Goal: Navigation & Orientation: Find specific page/section

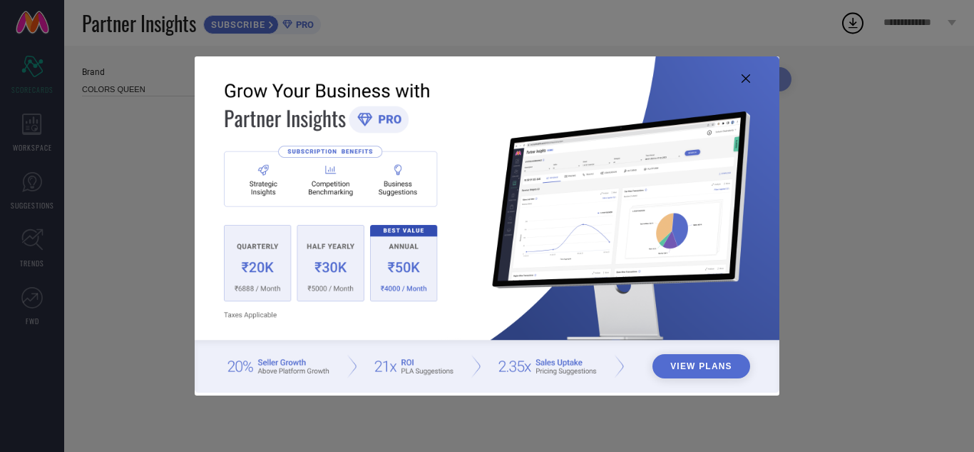
type input "All"
click at [752, 78] on img at bounding box center [487, 224] width 585 height 336
click at [752, 76] on img at bounding box center [487, 224] width 585 height 336
click at [745, 81] on icon at bounding box center [746, 78] width 9 height 9
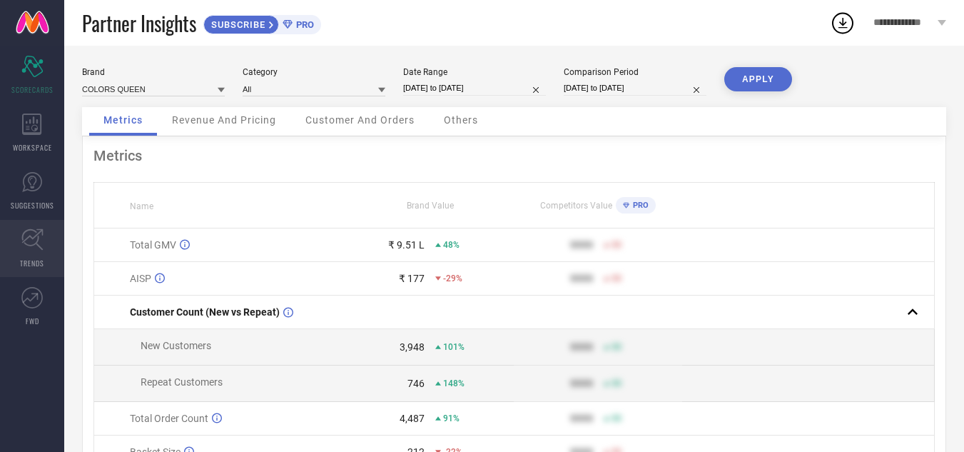
click at [39, 243] on icon at bounding box center [32, 239] width 22 height 22
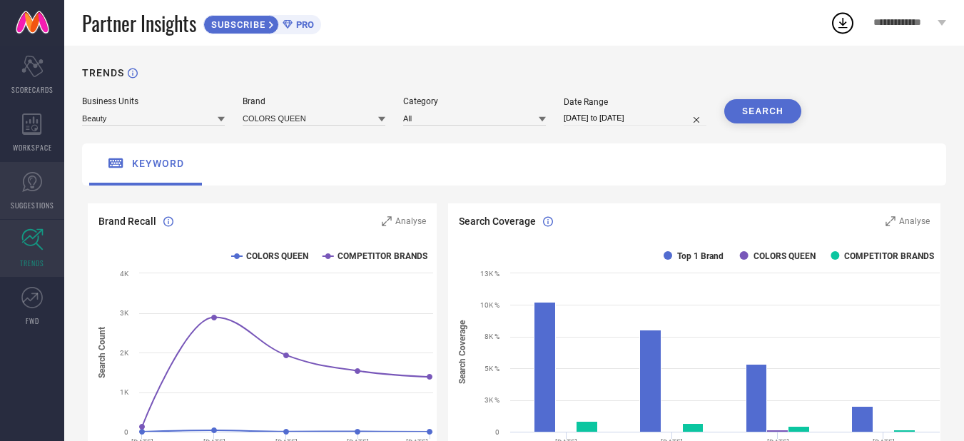
click at [46, 203] on span "SUGGESTIONS" at bounding box center [33, 205] width 44 height 11
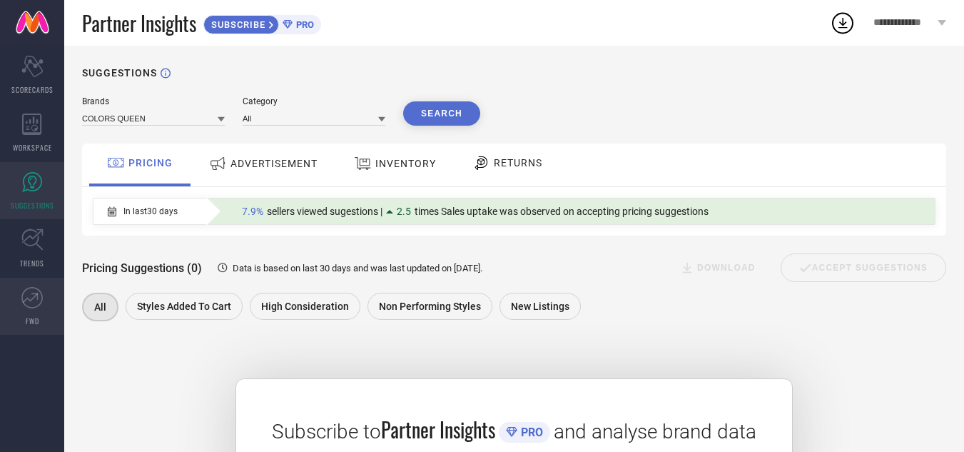
click at [28, 317] on span "FWD" at bounding box center [33, 320] width 14 height 11
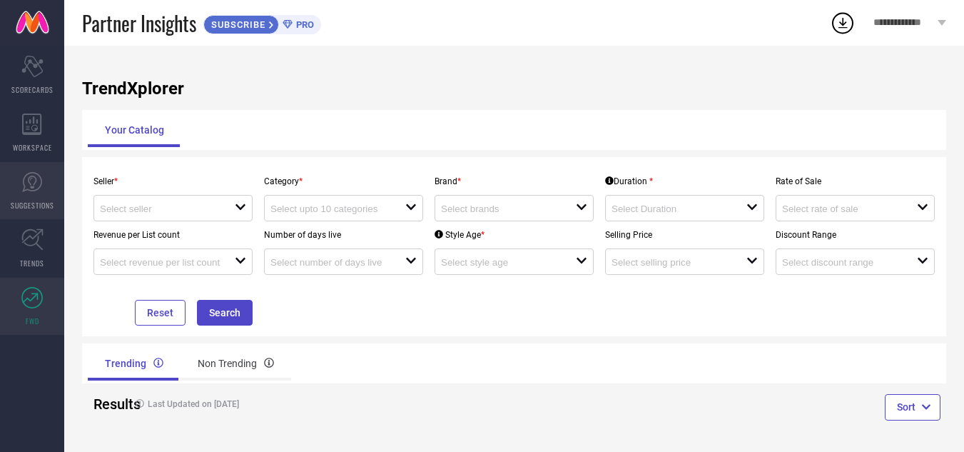
click at [41, 166] on link "SUGGESTIONS" at bounding box center [32, 190] width 64 height 57
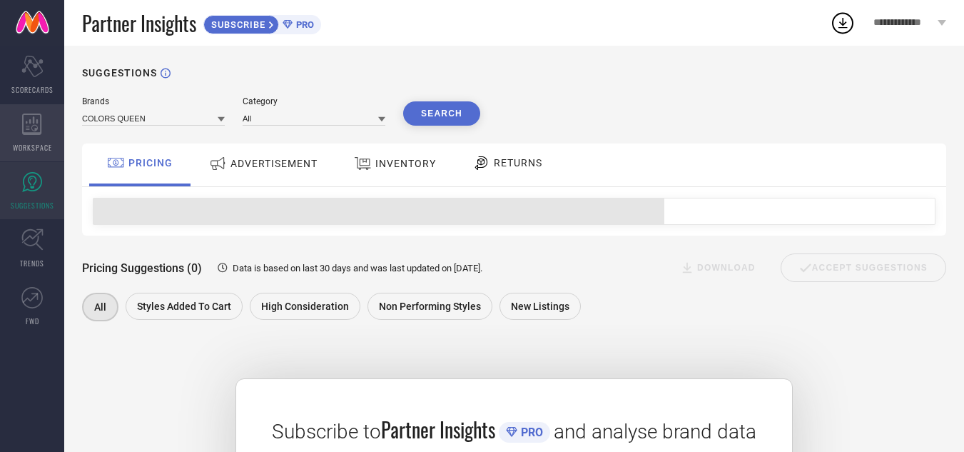
click at [44, 146] on span "WORKSPACE" at bounding box center [32, 147] width 39 height 11
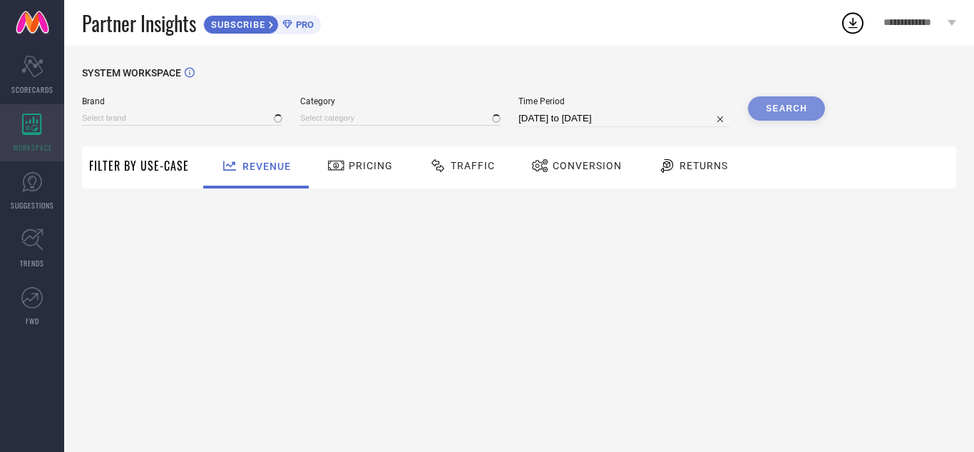
type input "COLORS QUEEN"
type input "All"
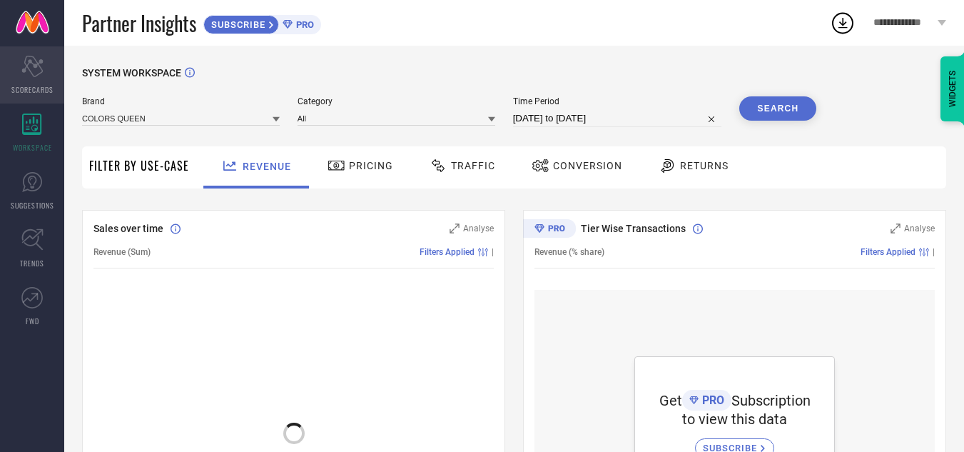
click at [48, 95] on div "Scorecard SCORECARDS" at bounding box center [32, 74] width 64 height 57
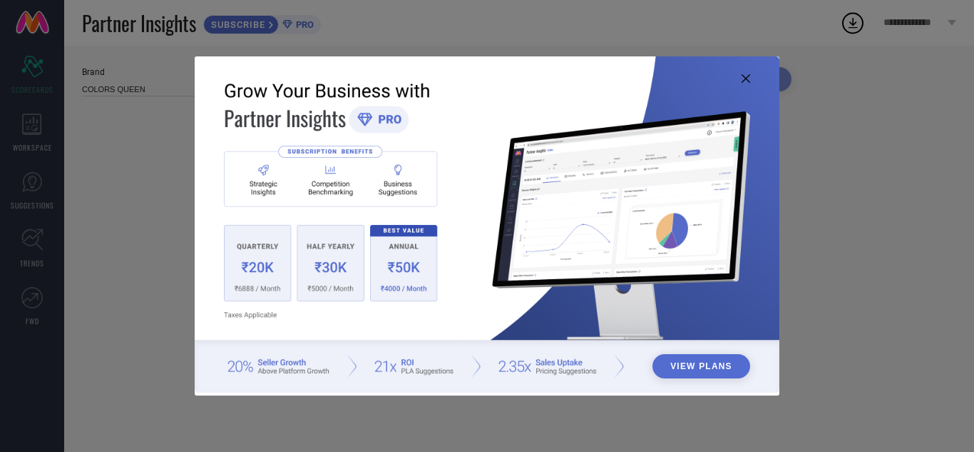
type input "All"
click at [748, 82] on icon at bounding box center [746, 78] width 9 height 9
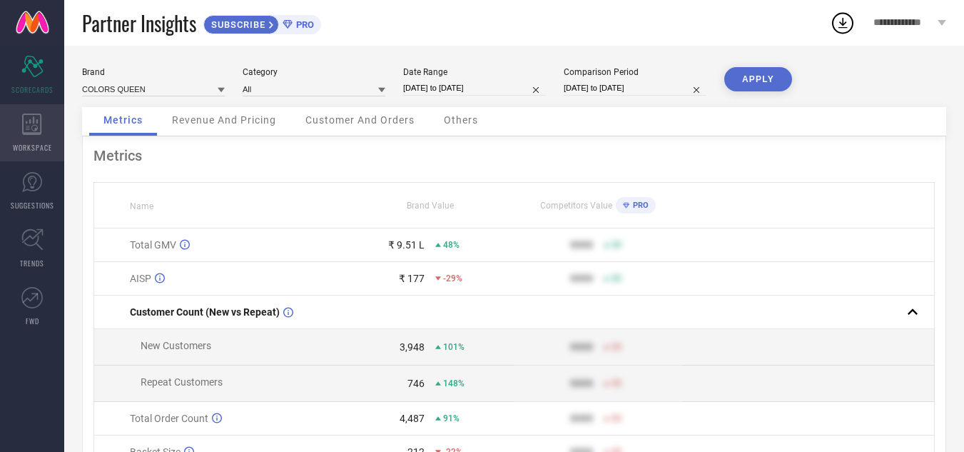
click at [21, 115] on div "WORKSPACE" at bounding box center [32, 132] width 64 height 57
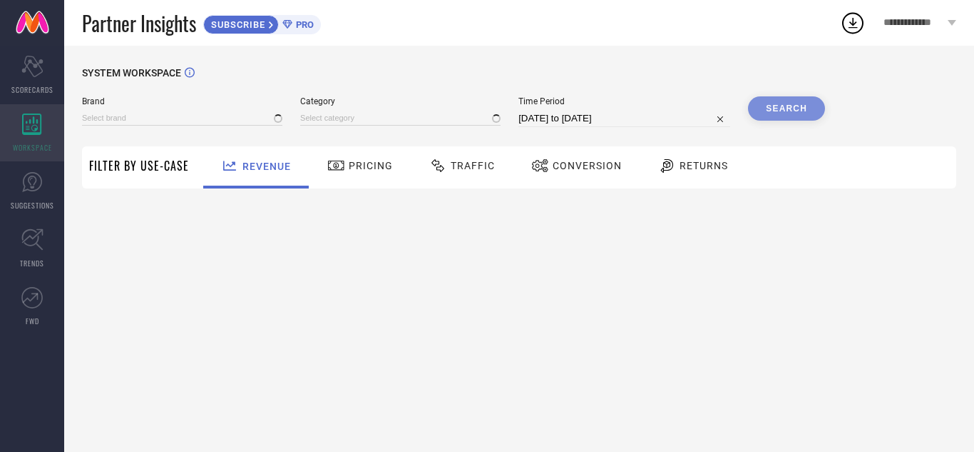
type input "COLORS QUEEN"
type input "All"
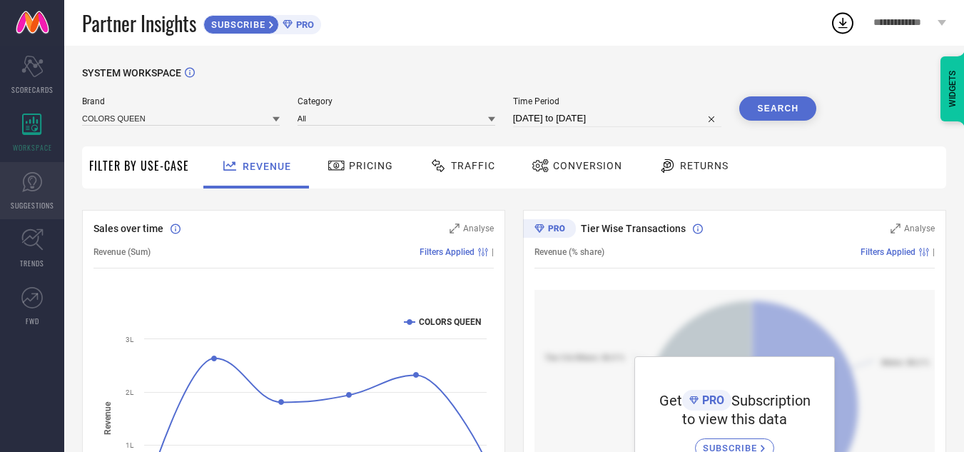
click at [42, 183] on icon at bounding box center [31, 181] width 21 height 21
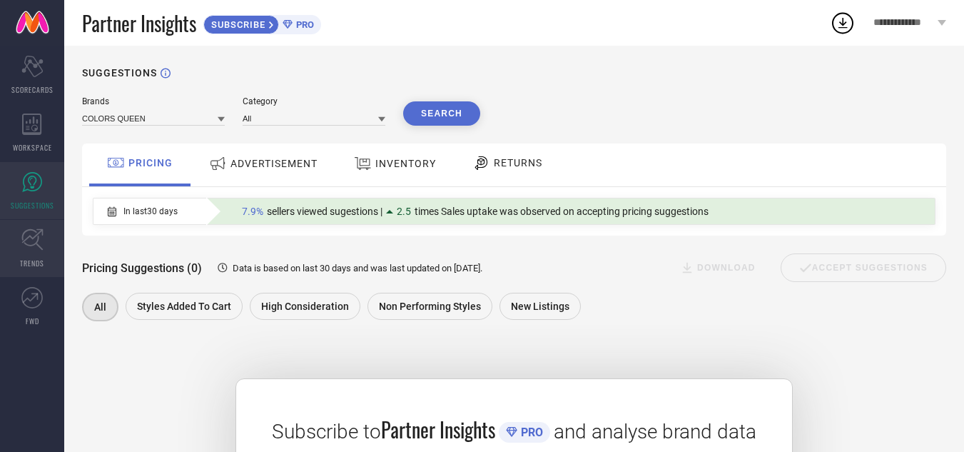
click at [34, 236] on icon at bounding box center [32, 239] width 22 height 22
